Goal: Check status: Check status

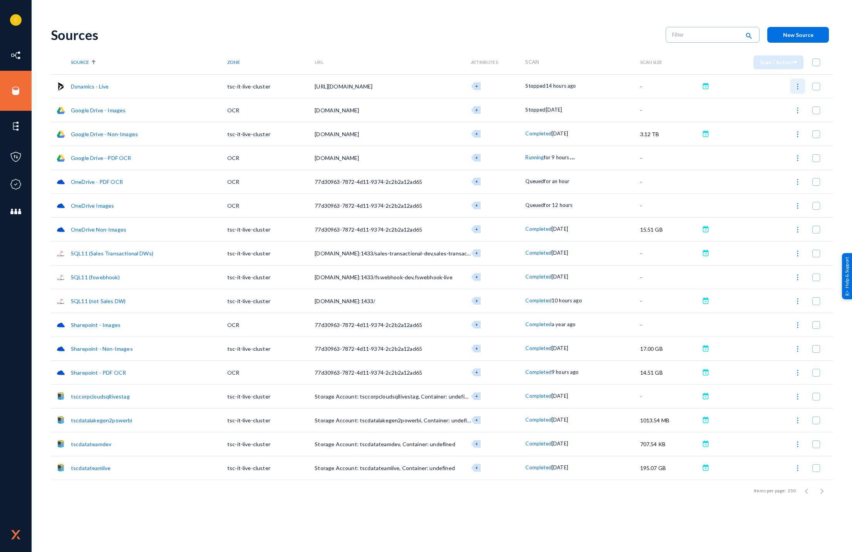
click at [794, 84] on img at bounding box center [798, 87] width 8 height 8
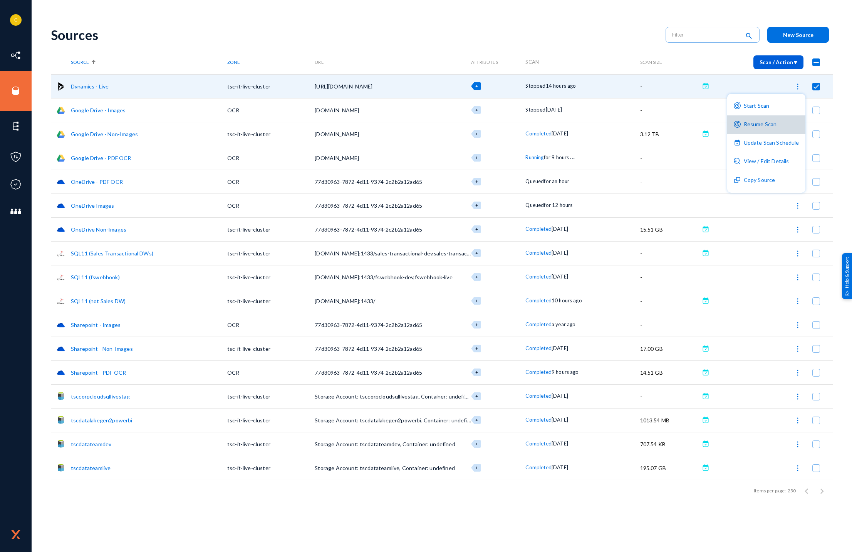
click at [778, 127] on button "Resume Scan" at bounding box center [766, 125] width 78 height 18
checkbox input "false"
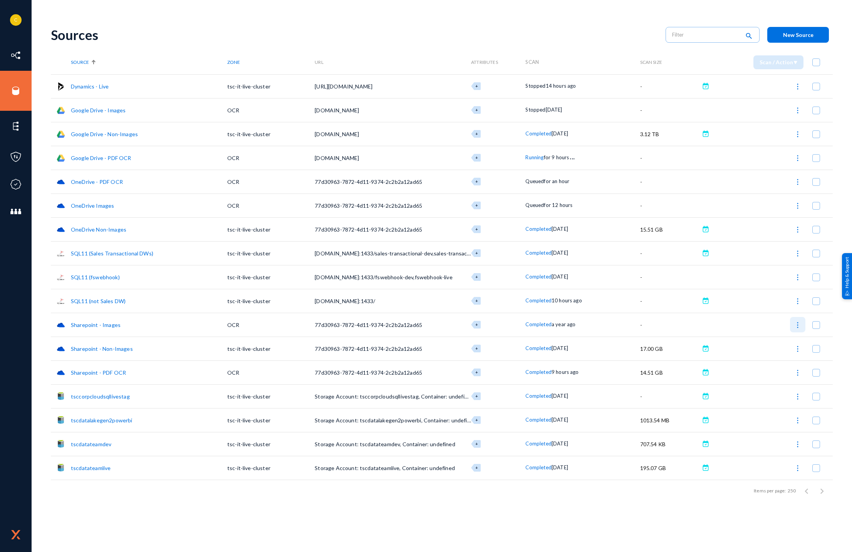
click at [796, 323] on img at bounding box center [798, 325] width 8 height 8
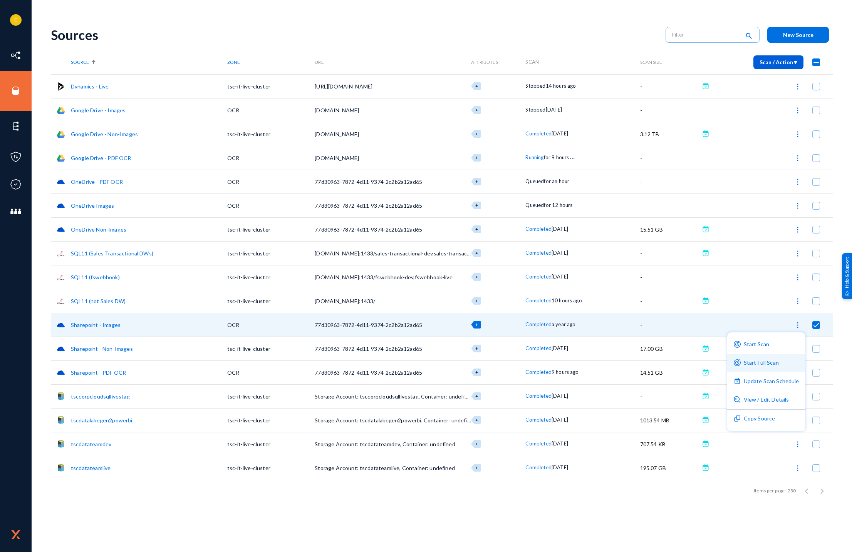
click at [779, 362] on button "Start Full Scan" at bounding box center [766, 363] width 78 height 18
checkbox input "false"
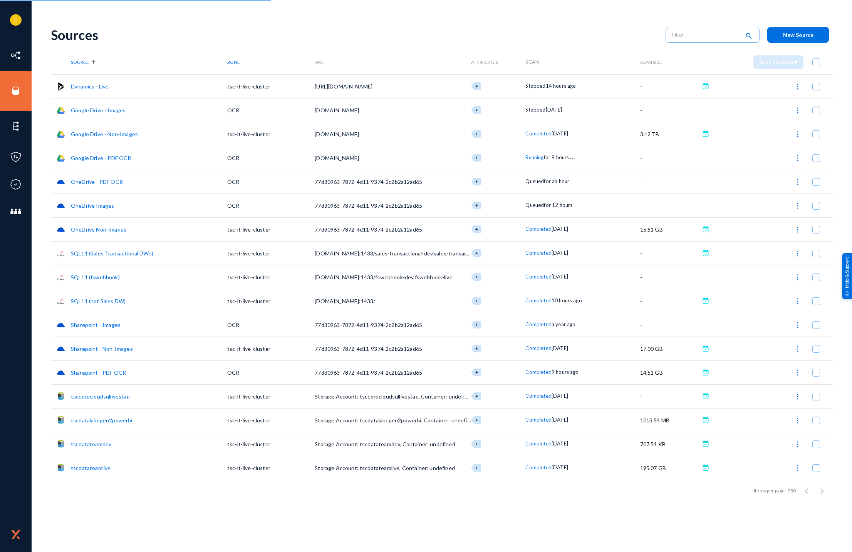
click at [799, 110] on img at bounding box center [798, 111] width 8 height 8
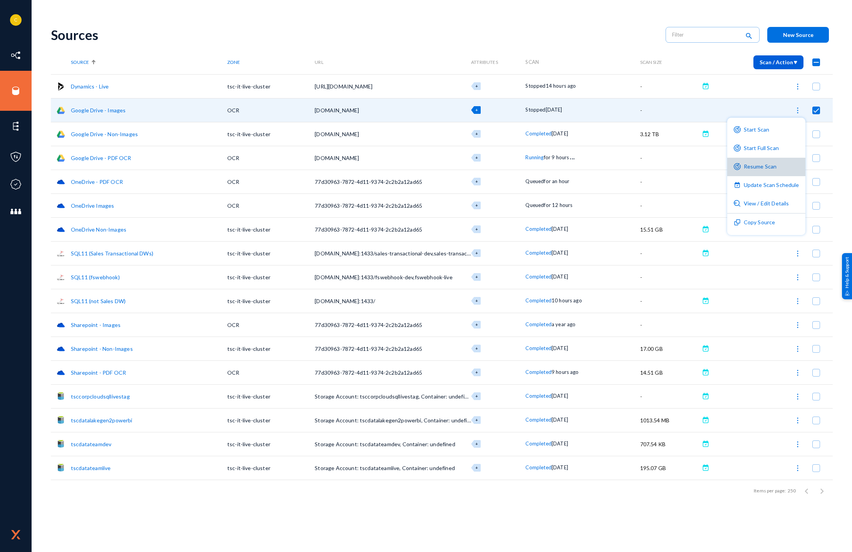
click at [770, 169] on button "Resume Scan" at bounding box center [766, 167] width 78 height 18
checkbox input "false"
